Goal: Information Seeking & Learning: Learn about a topic

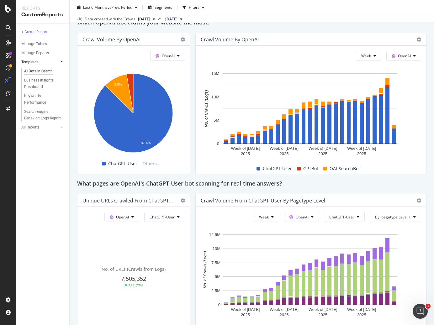
scroll to position [543, 0]
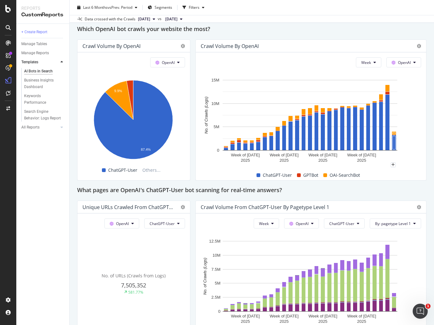
click at [420, 152] on div "Week OpenAI Hold CMD (⌘) while clicking to filter the report. Week of [DATE] We…" at bounding box center [311, 116] width 231 height 128
click at [428, 154] on div "AI Bots in Search AI Bots in Search [DOMAIN_NAME] master crawl Clone Schedule E…" at bounding box center [252, 162] width 365 height 325
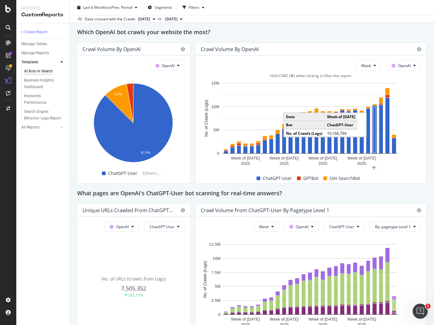
scroll to position [536, 0]
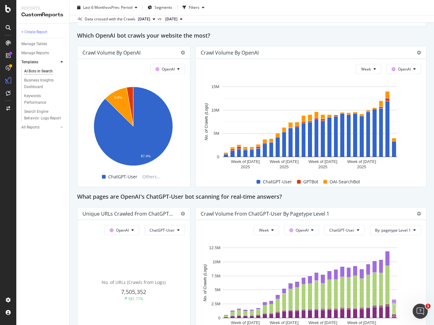
click at [243, 56] on div "Crawl Volume by OpenAI" at bounding box center [230, 53] width 58 height 6
click at [266, 56] on div "Crawl Volume by OpenAI" at bounding box center [306, 53] width 210 height 6
click at [418, 59] on div "Crawl Volume by OpenAI" at bounding box center [311, 52] width 231 height 13
click at [414, 56] on div at bounding box center [418, 53] width 8 height 6
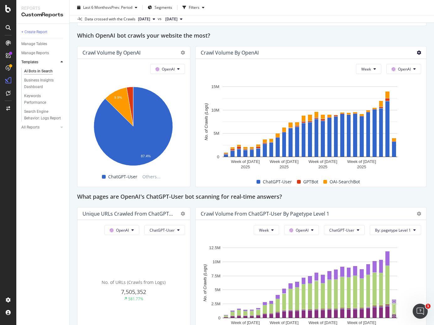
click at [417, 55] on icon at bounding box center [419, 53] width 4 height 4
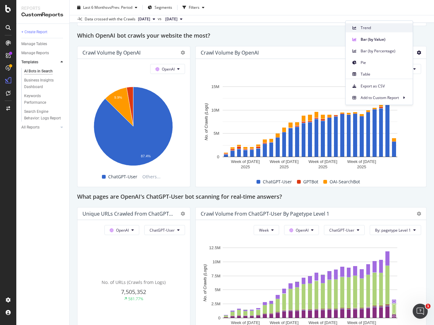
click at [376, 26] on span "Trend" at bounding box center [384, 28] width 47 height 6
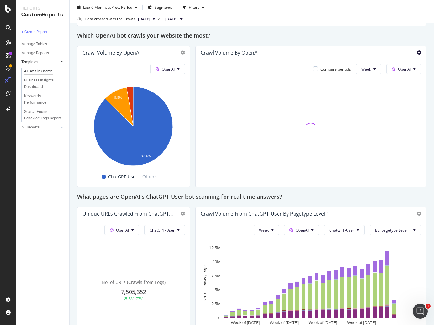
click at [417, 55] on icon at bounding box center [419, 53] width 4 height 4
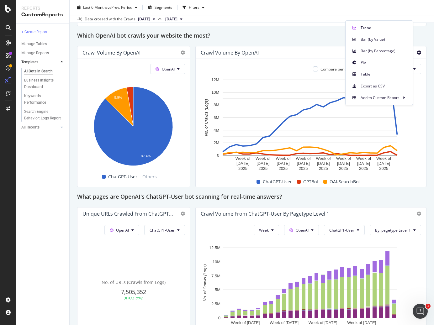
click at [421, 150] on div "Compare periods Week OpenAI Week of [DATE] Week of [DATE] Week of [DATE] Week o…" at bounding box center [311, 123] width 231 height 128
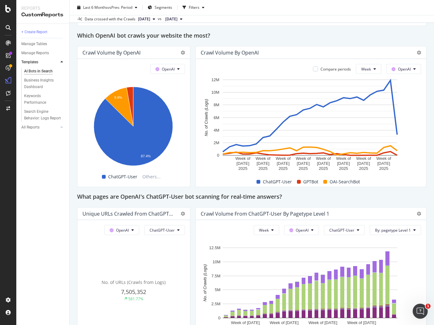
click at [423, 167] on div "Crawl Volume by OpenAI Compare periods Week OpenAI Week of [DATE] Week of [DATE…" at bounding box center [311, 116] width 231 height 141
click at [364, 74] on div "Compare periods Week OpenAI Week of [DATE] Week of [DATE] Week of [DATE] Week o…" at bounding box center [311, 123] width 231 height 128
click at [366, 74] on button "Week" at bounding box center [368, 69] width 25 height 10
click at [335, 52] on div "This report shows AI bot interaction with your website and its impact on your o…" at bounding box center [252, 142] width 350 height 1237
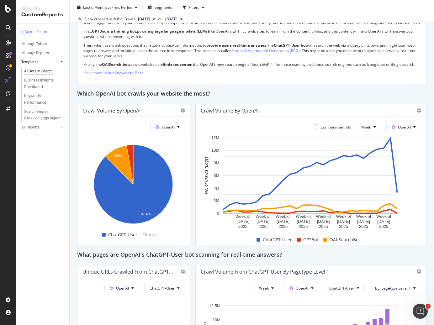
scroll to position [465, 0]
